Goal: Task Accomplishment & Management: Manage account settings

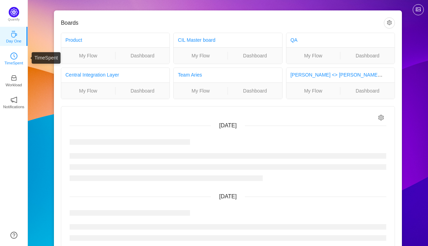
click at [11, 56] on icon "icon: clock-circle" at bounding box center [13, 56] width 7 height 7
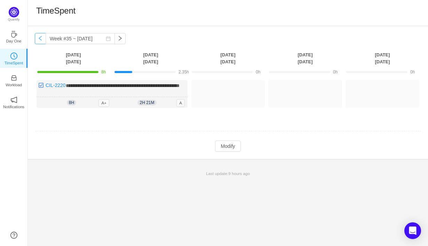
click at [40, 40] on button "button" at bounding box center [40, 38] width 11 height 11
type input "Week #34 ~ [DATE]"
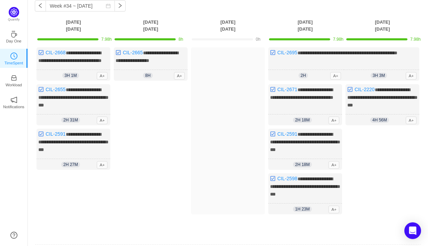
scroll to position [35, 0]
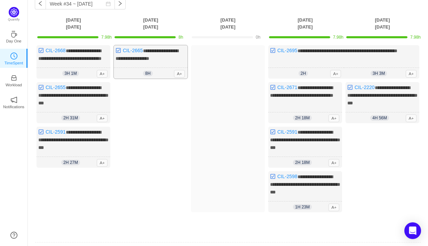
click at [158, 54] on div "**********" at bounding box center [151, 61] width 74 height 33
click at [160, 57] on span "**********" at bounding box center [147, 54] width 63 height 13
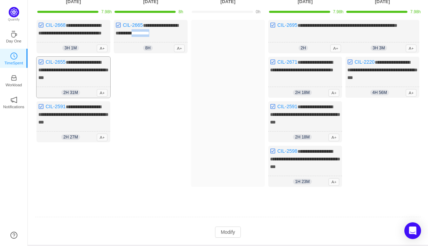
scroll to position [62, 0]
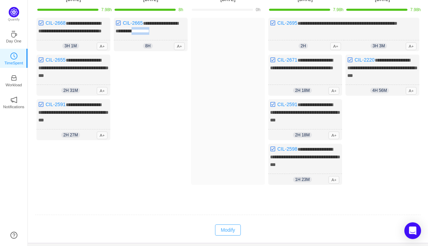
click at [230, 233] on button "Modify" at bounding box center [227, 230] width 25 height 11
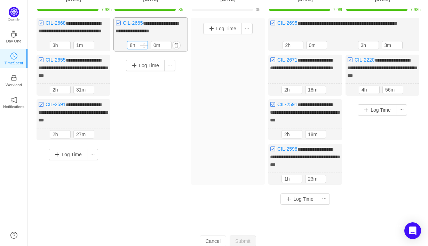
click at [132, 49] on input "8h" at bounding box center [137, 45] width 20 height 8
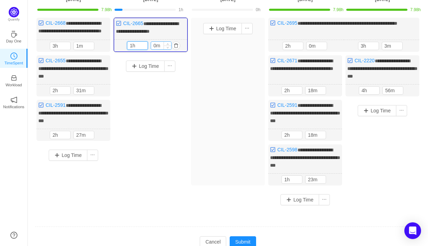
type input "1h"
click at [153, 49] on input "0m" at bounding box center [161, 46] width 20 height 8
type input "40m"
click at [153, 72] on button "Log Time" at bounding box center [145, 66] width 39 height 11
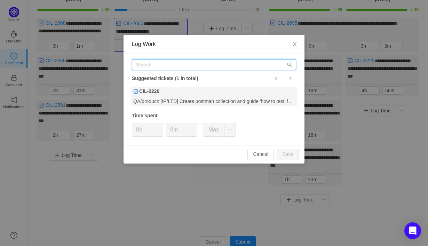
click at [169, 66] on input "text" at bounding box center [214, 64] width 164 height 11
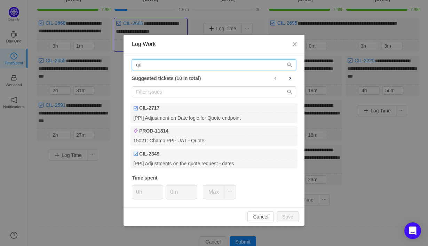
type input "q"
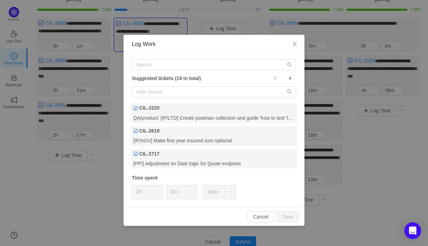
click at [118, 79] on div "Log Work Suggested tickets (19 in total) CIL-2220 QA/product: [IP/LTD] Create p…" at bounding box center [214, 123] width 428 height 246
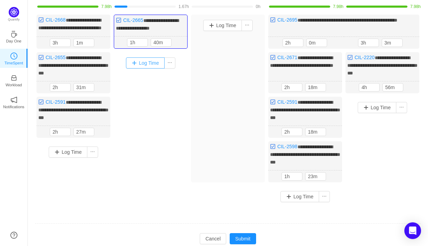
scroll to position [67, 0]
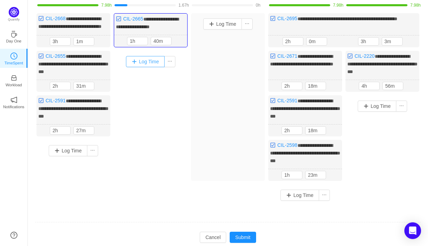
click at [147, 67] on button "Log Time" at bounding box center [145, 61] width 39 height 11
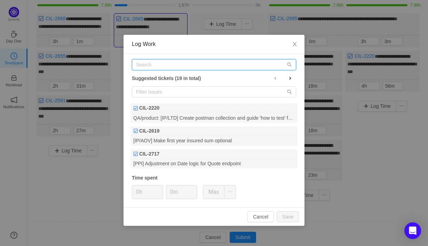
click at [149, 65] on input "text" at bounding box center [214, 64] width 164 height 11
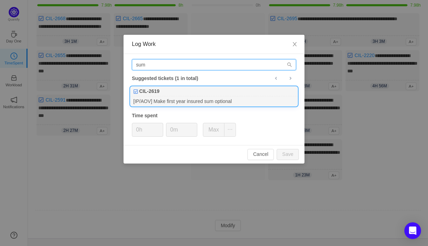
type input "sum"
click at [161, 96] on div "CIL-2619" at bounding box center [214, 92] width 167 height 10
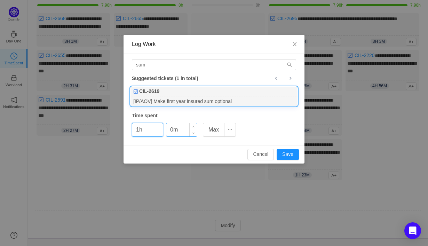
type input "1h"
click at [172, 129] on input "0m" at bounding box center [181, 129] width 31 height 13
click at [171, 130] on input "0m" at bounding box center [181, 129] width 31 height 13
type input "20m"
click at [285, 154] on button "Save" at bounding box center [288, 154] width 22 height 11
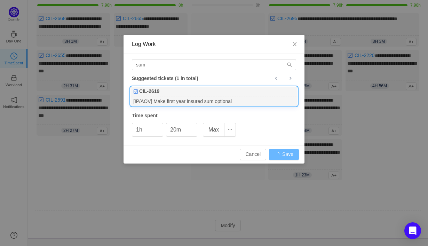
type input "0h"
type input "0m"
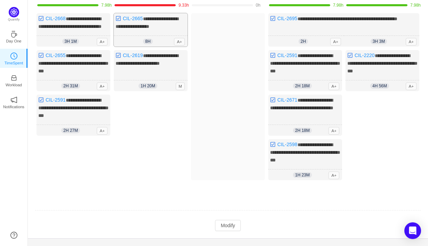
click at [160, 42] on div "8h 1h 40m A+" at bounding box center [151, 41] width 74 height 11
click at [159, 47] on div "8h 1h 40m A+" at bounding box center [151, 41] width 74 height 11
click at [152, 44] on span "8h" at bounding box center [147, 42] width 9 height 6
click at [225, 226] on button "Modify" at bounding box center [227, 225] width 25 height 11
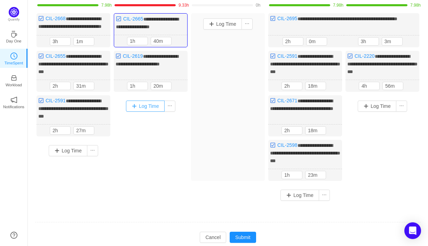
click at [149, 112] on button "Log Time" at bounding box center [145, 106] width 39 height 11
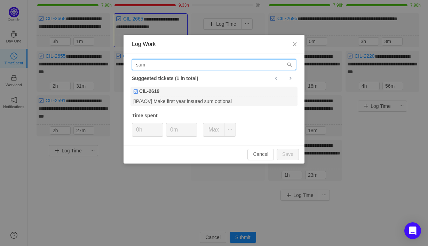
click at [166, 64] on input "sum" at bounding box center [214, 64] width 164 height 11
type input "s"
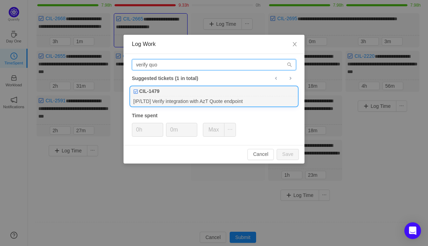
type input "verify quo"
click at [168, 97] on div "[IP/LTD] Verify integration with AzT Quote endpoint" at bounding box center [214, 100] width 167 height 9
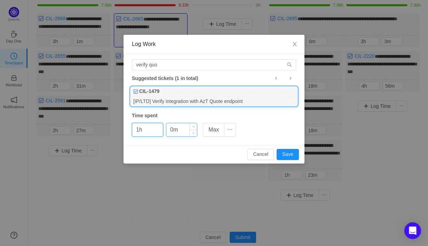
type input "1h"
click at [171, 132] on input "0m" at bounding box center [181, 129] width 31 height 13
type input "20m"
click at [286, 154] on button "Save" at bounding box center [288, 154] width 22 height 11
type input "0h"
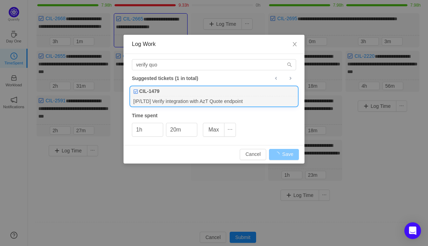
type input "0m"
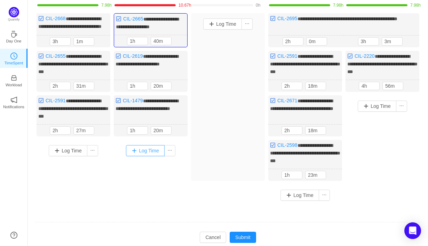
click at [141, 156] on button "Log Time" at bounding box center [145, 150] width 39 height 11
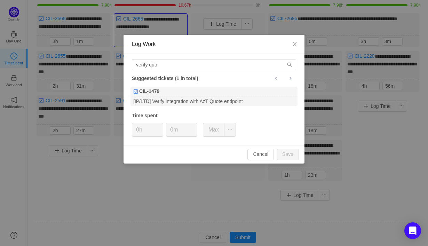
click at [160, 192] on div "Log Work verify quo Suggested tickets (1 in total) CIL-1479 [IP/LTD] Verify int…" at bounding box center [214, 123] width 428 height 246
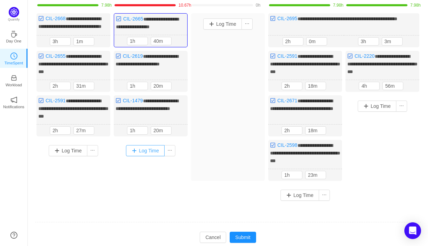
click at [147, 156] on button "Log Time" at bounding box center [145, 150] width 39 height 11
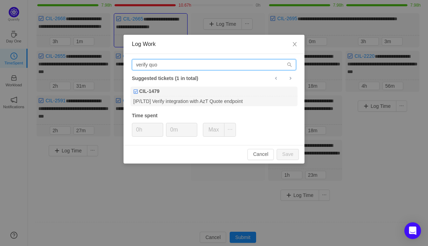
click at [170, 66] on input "verify quo" at bounding box center [214, 64] width 164 height 11
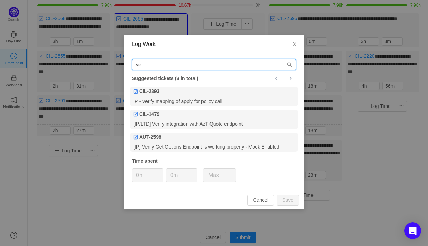
type input "v"
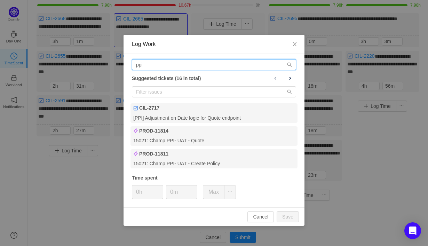
type input "ppi"
click at [116, 167] on div "Log Work ppi Suggested tickets (16 in total) CIL-2717 [PPI] Adjustment on Date …" at bounding box center [214, 123] width 428 height 246
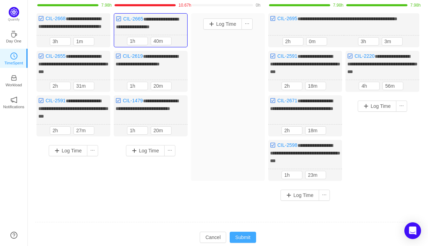
click at [242, 241] on button "Submit" at bounding box center [243, 237] width 26 height 11
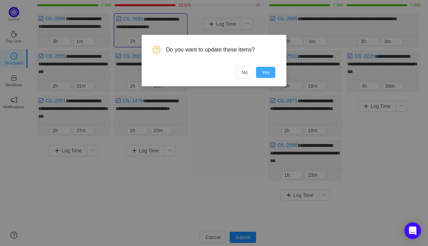
click at [268, 71] on button "Yes" at bounding box center [265, 72] width 19 height 11
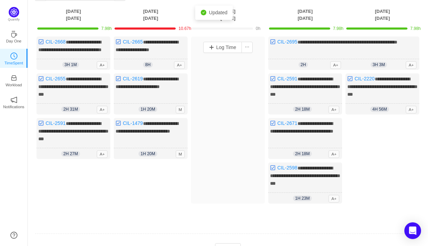
scroll to position [42, 0]
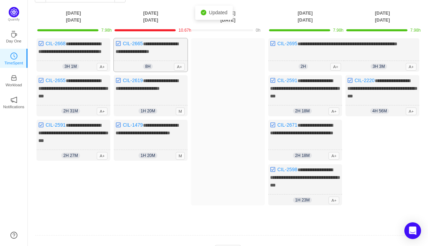
click at [146, 56] on div "**********" at bounding box center [151, 54] width 74 height 33
click at [155, 47] on div "**********" at bounding box center [151, 54] width 74 height 33
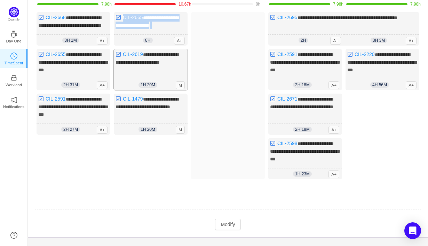
scroll to position [84, 0]
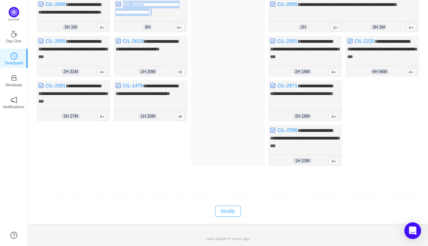
click at [231, 213] on button "Modify" at bounding box center [227, 211] width 25 height 11
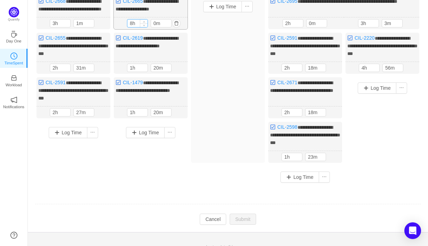
click at [132, 27] on input "8h" at bounding box center [137, 23] width 20 height 8
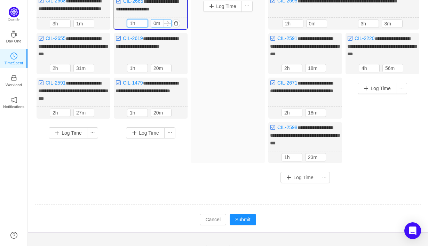
type input "1h"
click at [154, 27] on input "0m" at bounding box center [161, 23] width 20 height 8
type input "40m"
click at [244, 221] on button "Submit" at bounding box center [243, 219] width 26 height 11
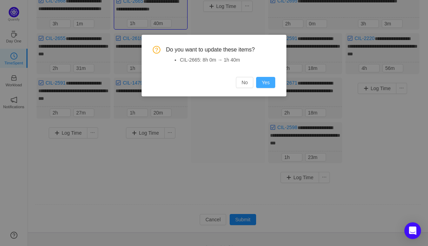
click at [265, 83] on button "Yes" at bounding box center [265, 82] width 19 height 11
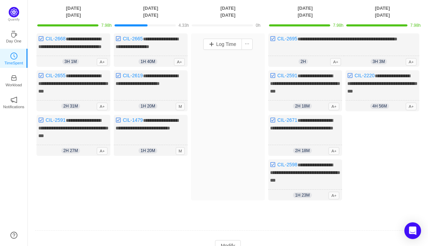
scroll to position [46, 0]
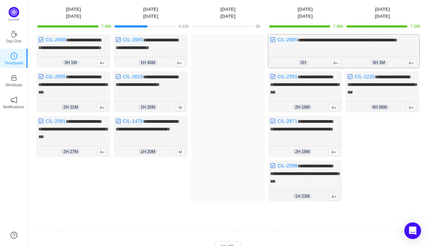
click at [385, 51] on div "**********" at bounding box center [343, 50] width 151 height 33
